Goal: Information Seeking & Learning: Learn about a topic

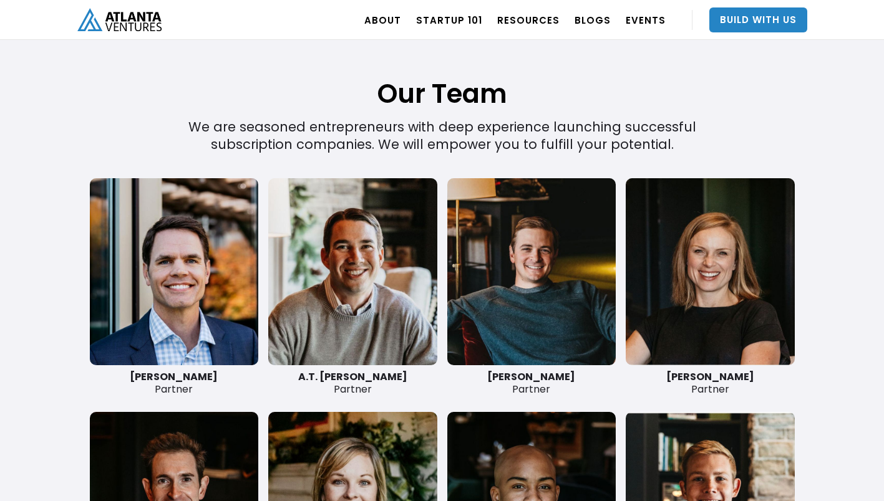
scroll to position [2830, 0]
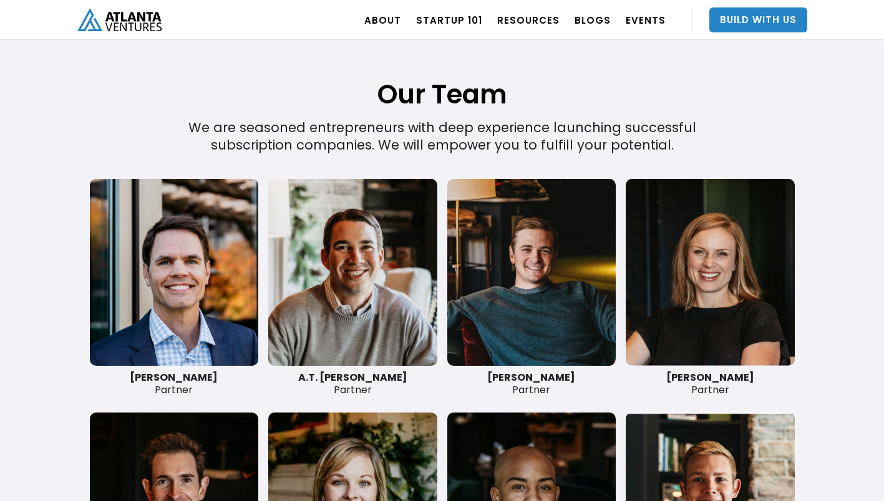
click at [756, 29] on link "Build With Us" at bounding box center [758, 19] width 98 height 25
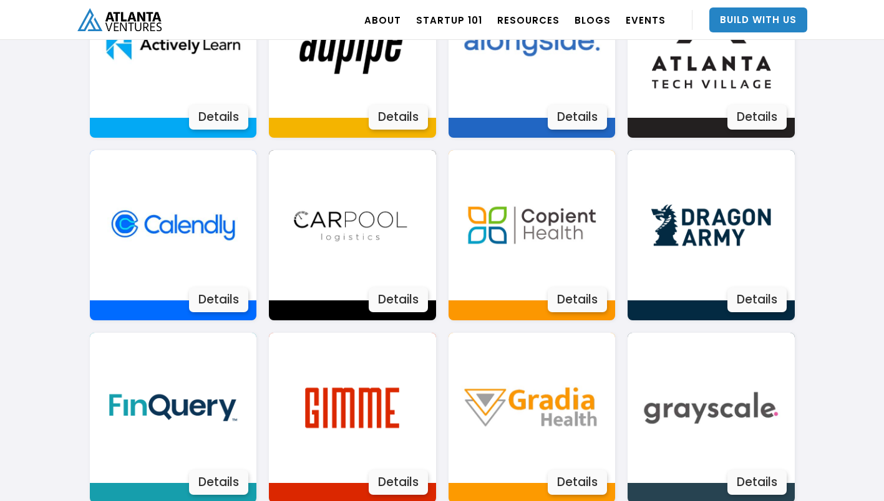
scroll to position [968, 0]
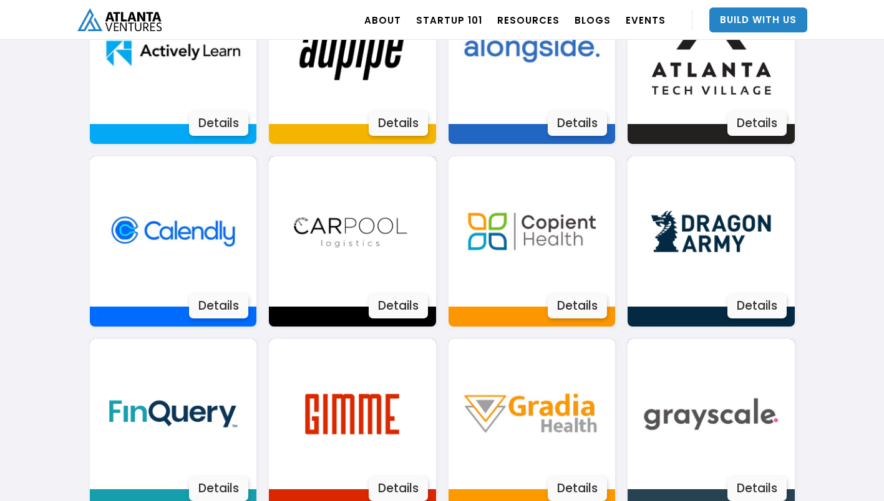
click at [450, 12] on link "Startup 101" at bounding box center [449, 19] width 66 height 35
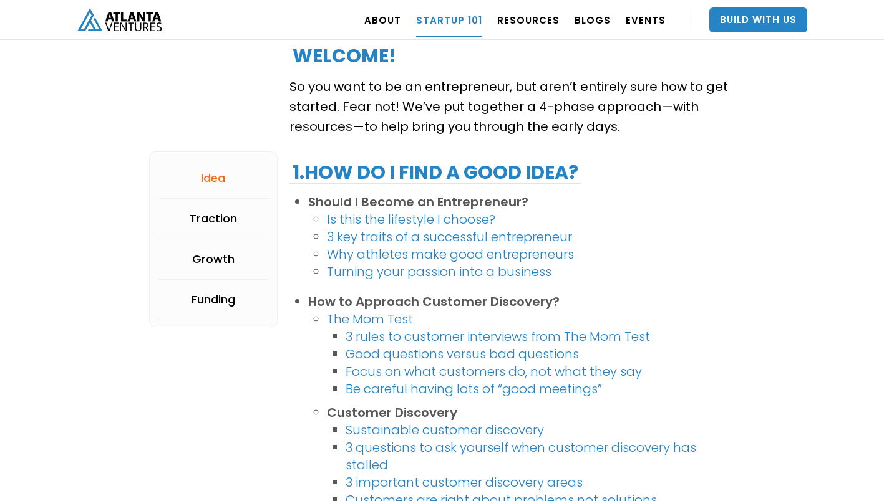
scroll to position [203, 0]
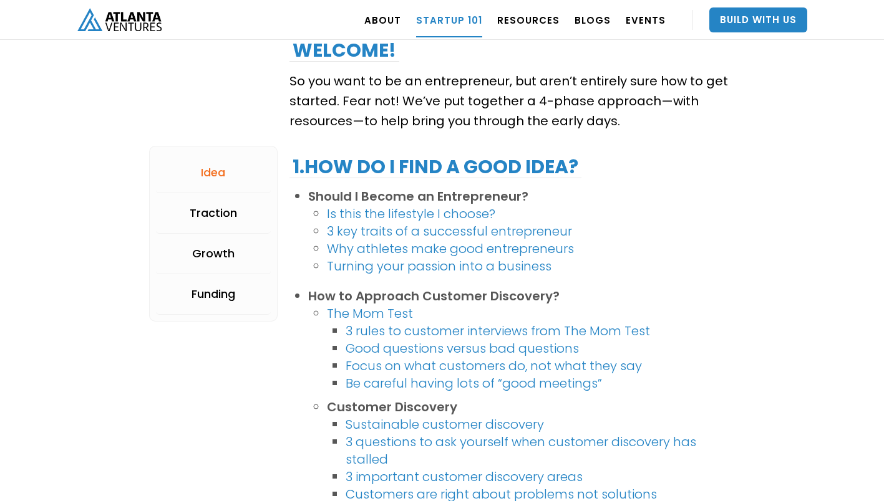
click at [530, 235] on link "3 key traits of a successful entrepreneur" at bounding box center [449, 231] width 245 height 17
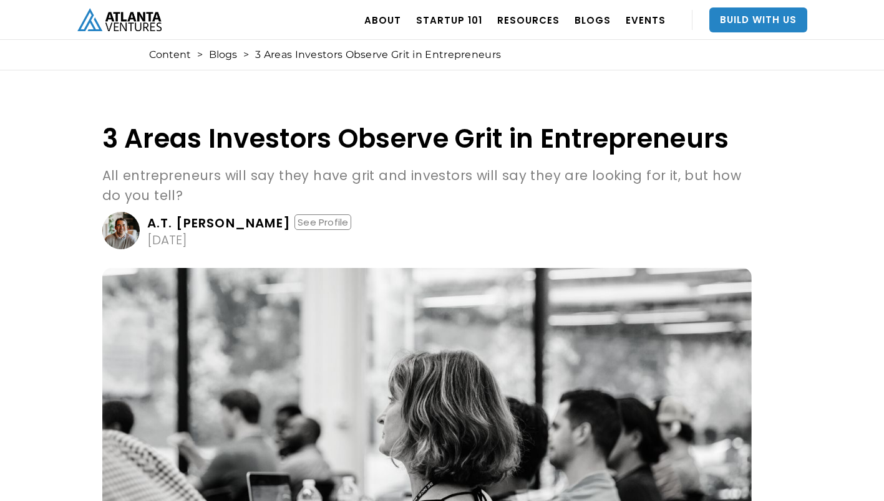
click at [454, 22] on link "Startup 101" at bounding box center [449, 19] width 66 height 35
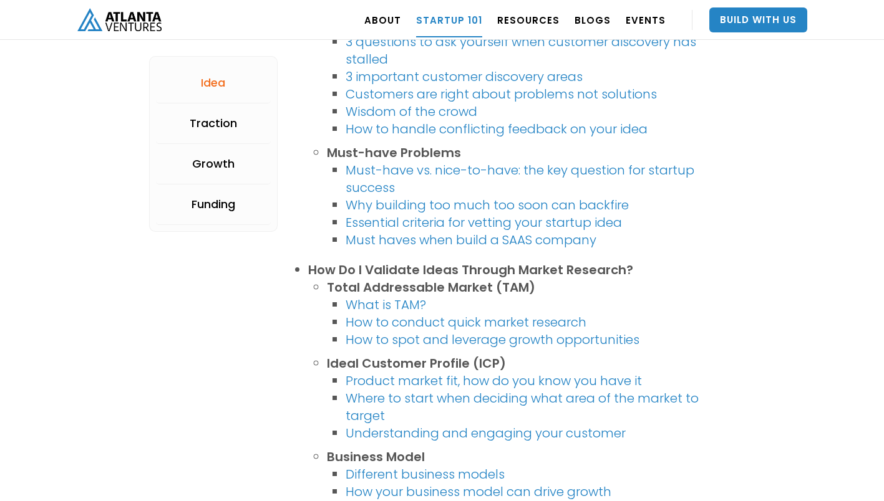
scroll to position [604, 0]
click at [398, 309] on link "What is TAM?" at bounding box center [385, 304] width 80 height 17
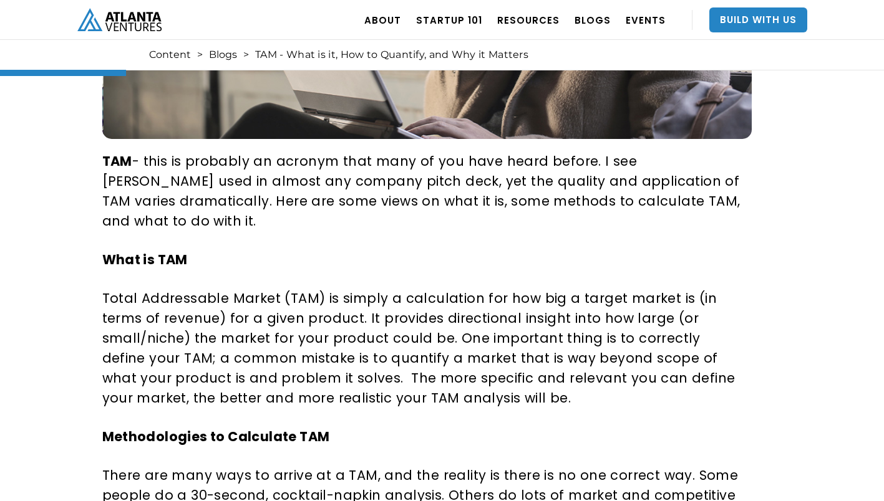
scroll to position [425, 0]
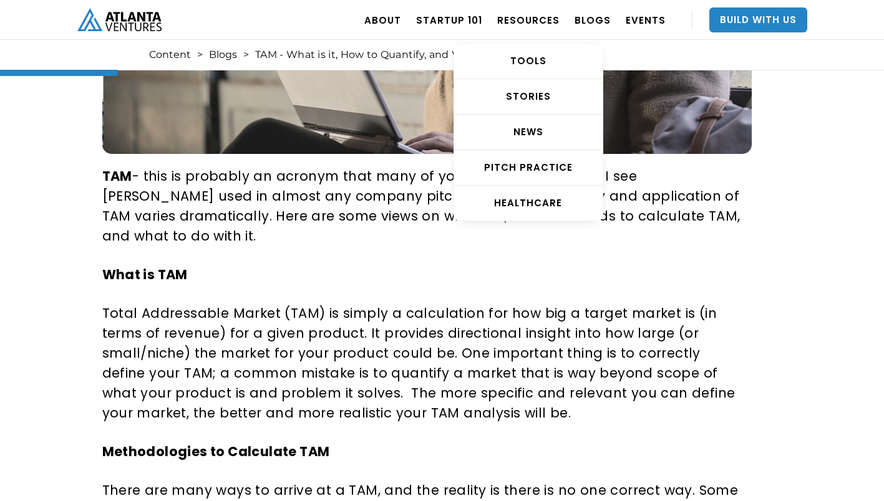
click at [553, 100] on div "STORIES" at bounding box center [528, 96] width 148 height 12
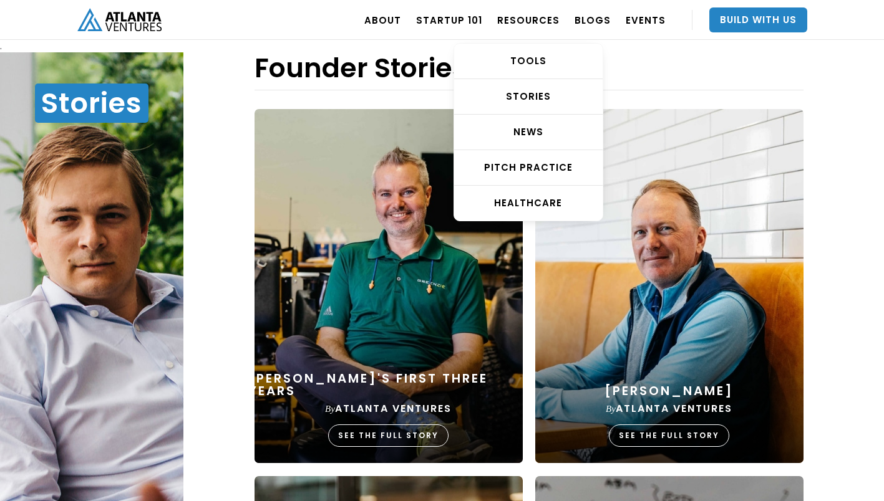
click at [549, 171] on div "Pitch Practice" at bounding box center [528, 167] width 148 height 12
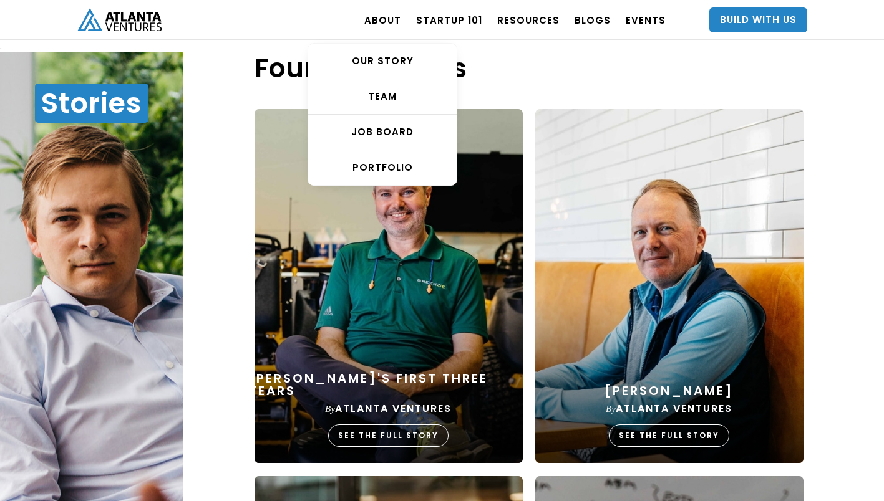
click at [405, 131] on div "Job Board" at bounding box center [382, 132] width 148 height 12
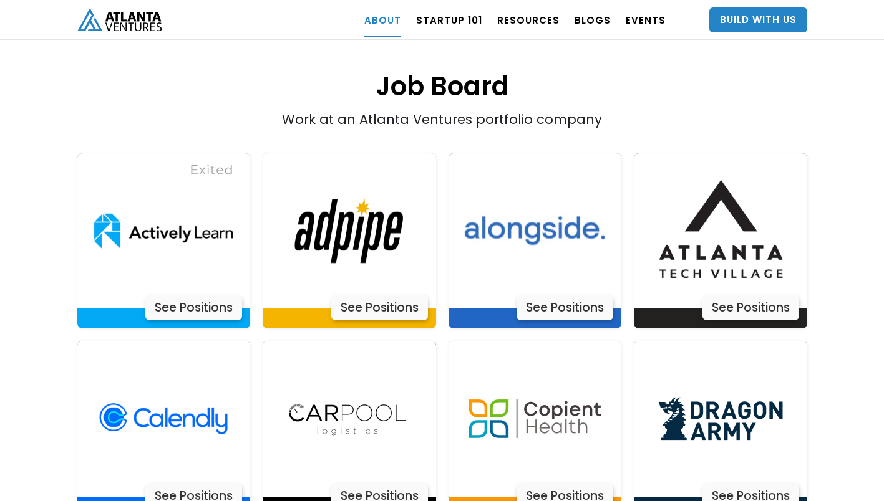
scroll to position [2508, 0]
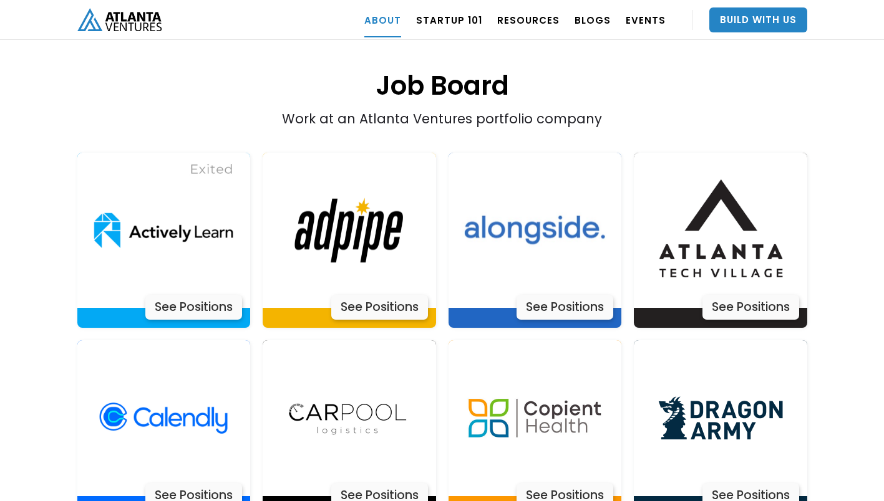
click at [760, 295] on div "See Positions" at bounding box center [750, 307] width 97 height 25
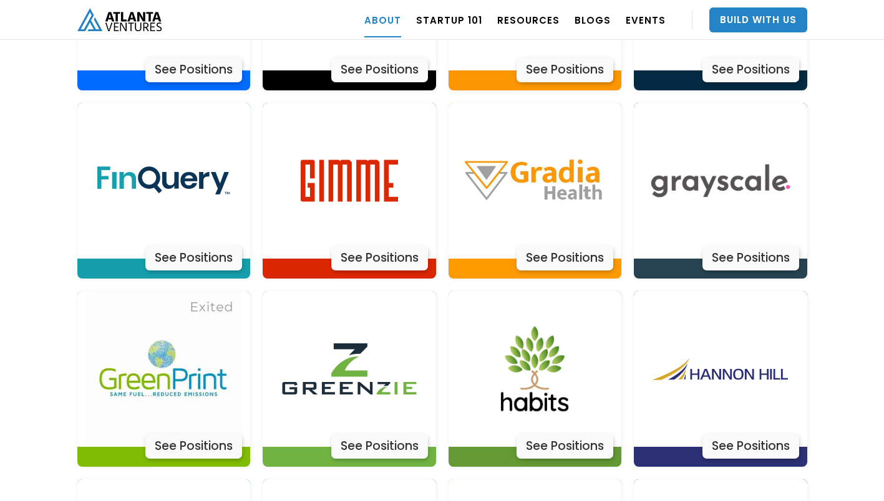
scroll to position [2933, 0]
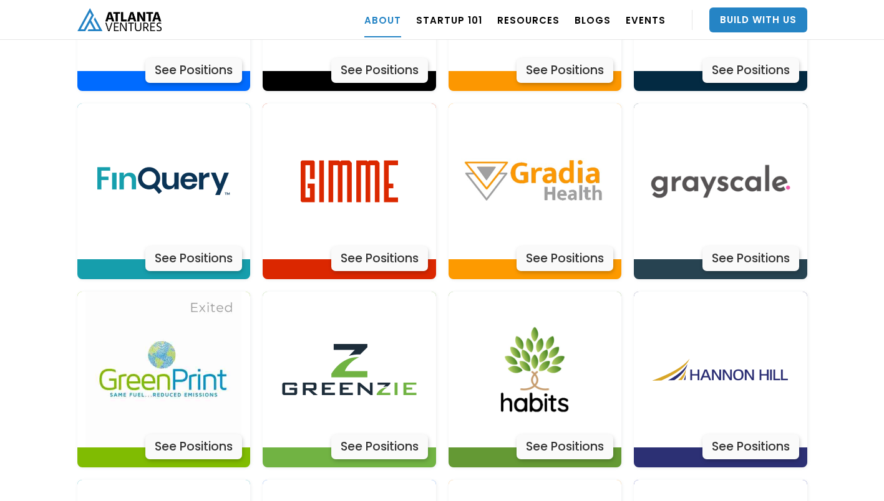
click at [761, 246] on div "See Positions" at bounding box center [750, 258] width 97 height 25
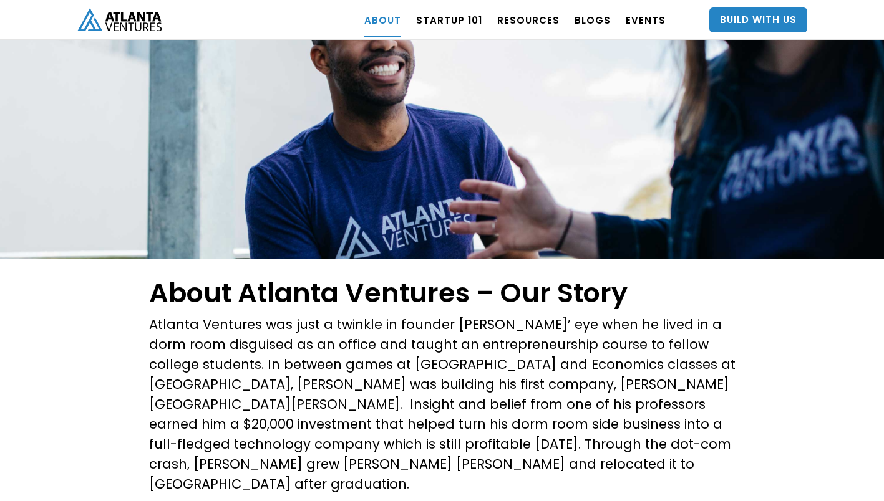
scroll to position [44, 0]
